Goal: Navigation & Orientation: Find specific page/section

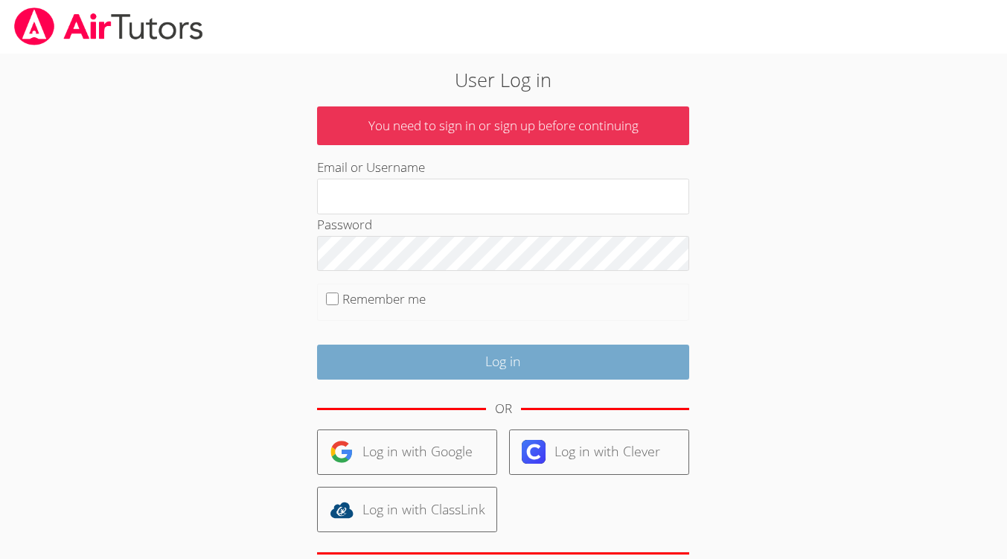
type input "[EMAIL_ADDRESS][DOMAIN_NAME]"
click at [438, 363] on input "Log in" at bounding box center [503, 362] width 372 height 35
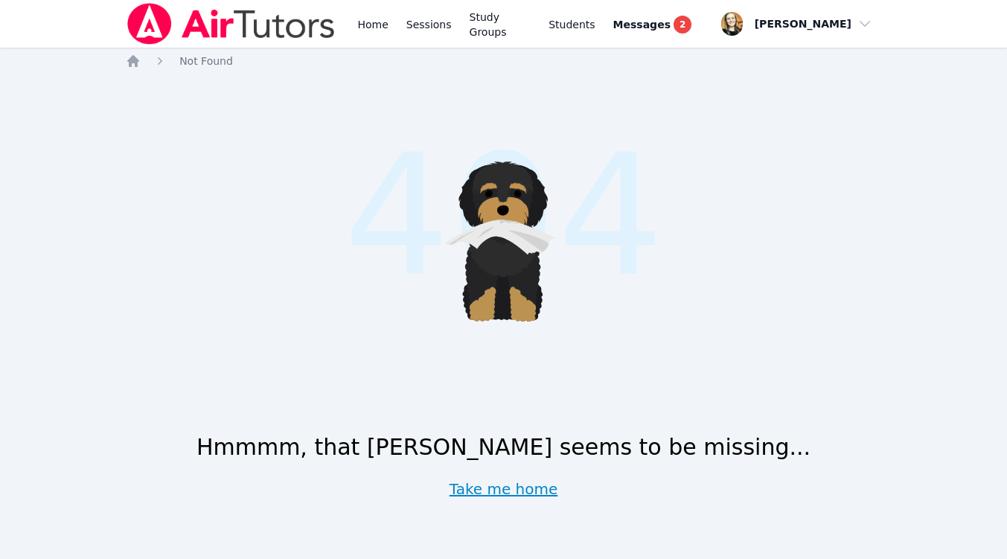
click at [519, 499] on link "Take me home" at bounding box center [503, 488] width 109 height 21
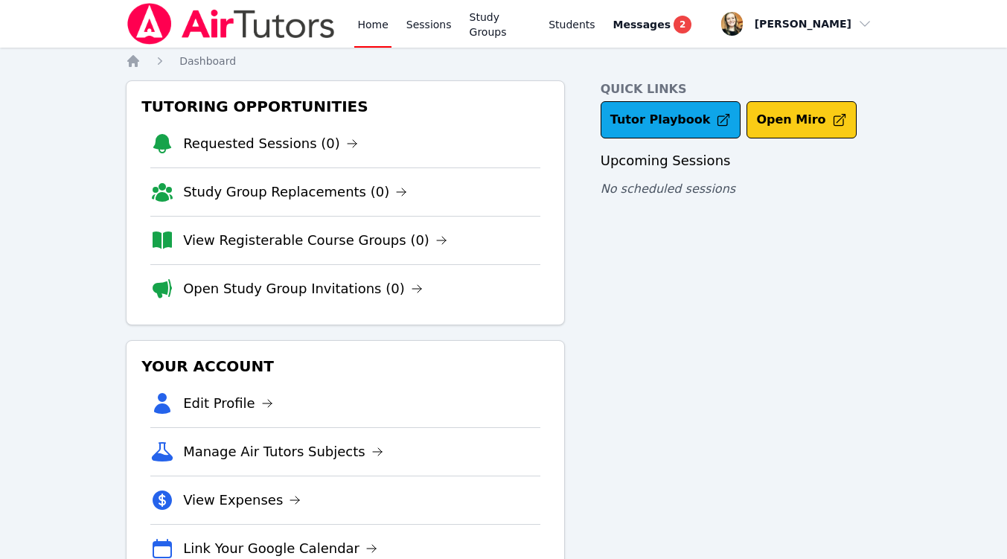
click at [798, 133] on button "Open Miro" at bounding box center [800, 119] width 109 height 37
click at [202, 66] on span "Dashboard" at bounding box center [207, 61] width 57 height 12
click at [641, 31] on span "Messages" at bounding box center [641, 24] width 57 height 15
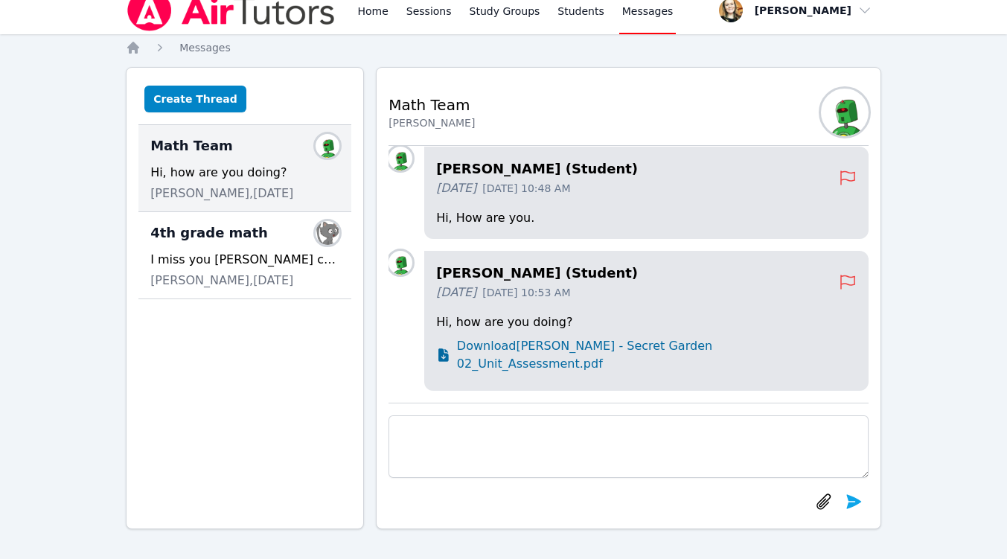
scroll to position [-65, 0]
